Goal: Find specific page/section: Find specific page/section

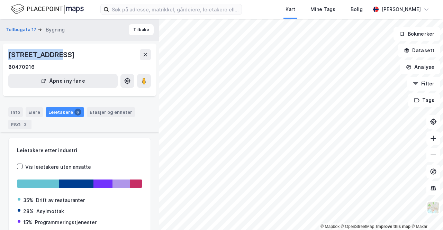
scroll to position [130, 0]
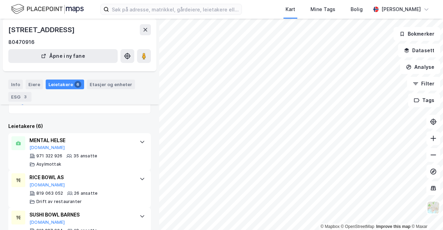
click at [82, 42] on div "80470916" at bounding box center [79, 42] width 142 height 8
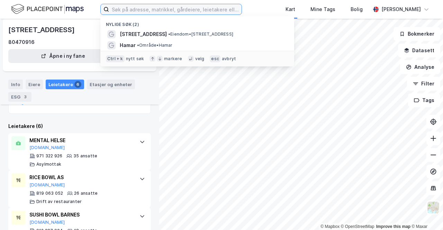
click at [138, 11] on input at bounding box center [175, 9] width 132 height 10
paste input "[PERSON_NAME]"
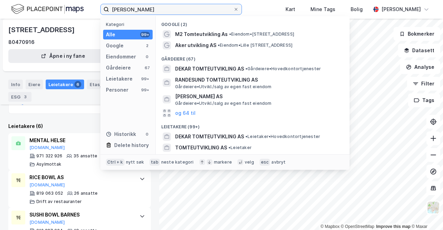
type input "[PERSON_NAME]"
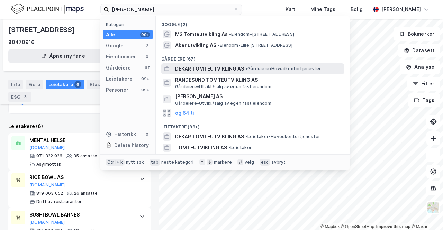
click at [206, 66] on span "DEKAR TOMTEUTVIKLING AS" at bounding box center [209, 69] width 69 height 8
